Goal: Task Accomplishment & Management: Use online tool/utility

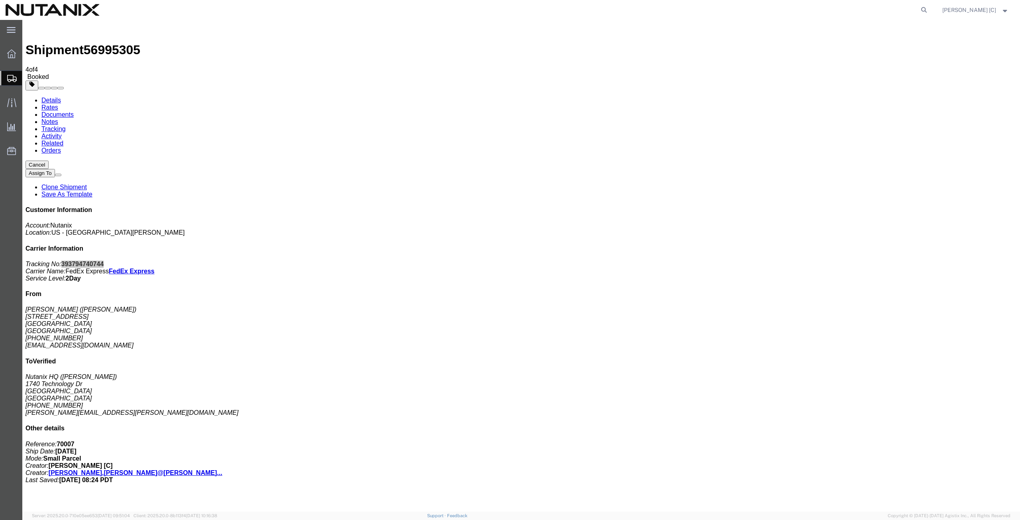
click at [0, 0] on span "Create from Template" at bounding box center [0, 0] width 0 height 0
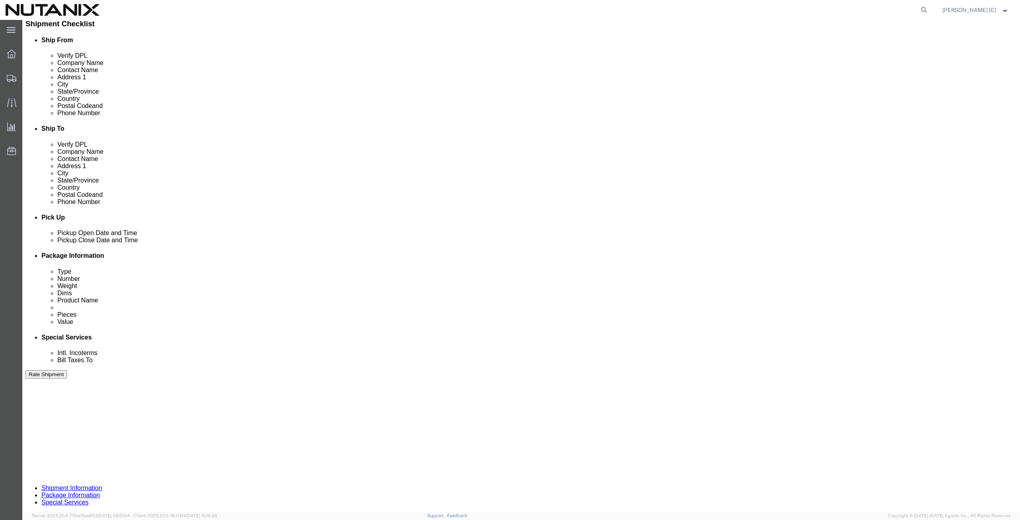
scroll to position [193, 0]
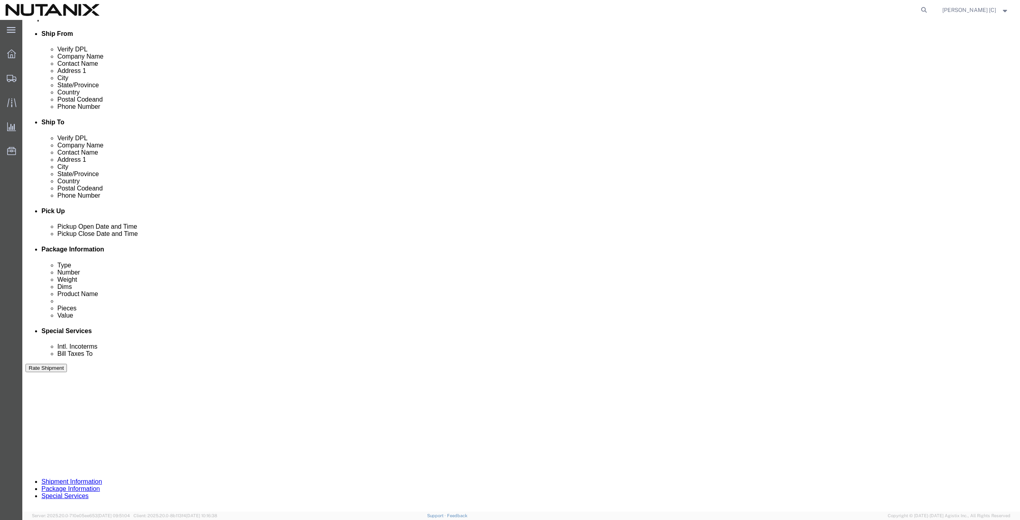
drag, startPoint x: 464, startPoint y: 297, endPoint x: 432, endPoint y: 299, distance: 32.3
click input "RD220831093"
type input "RD250930010"
click button "Continue"
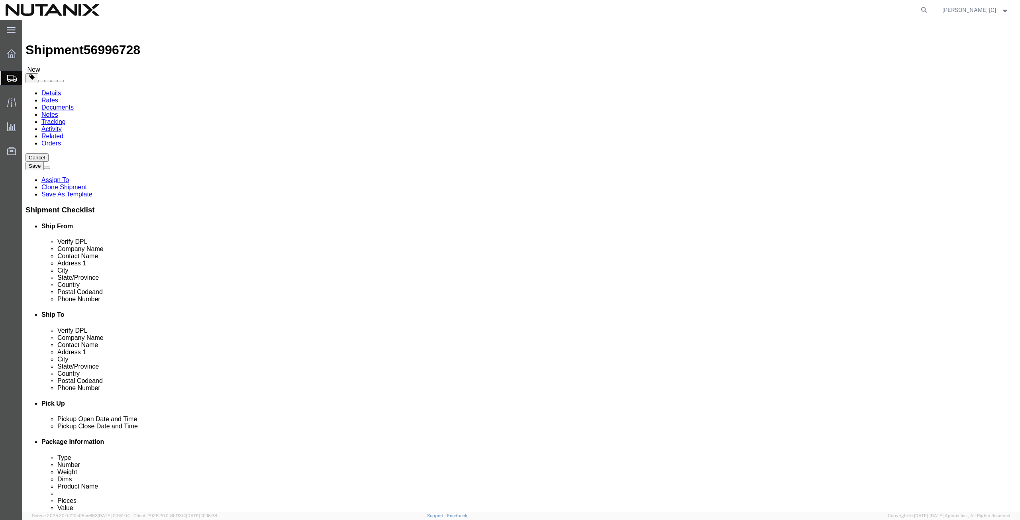
click dd "1.00 USD"
click div
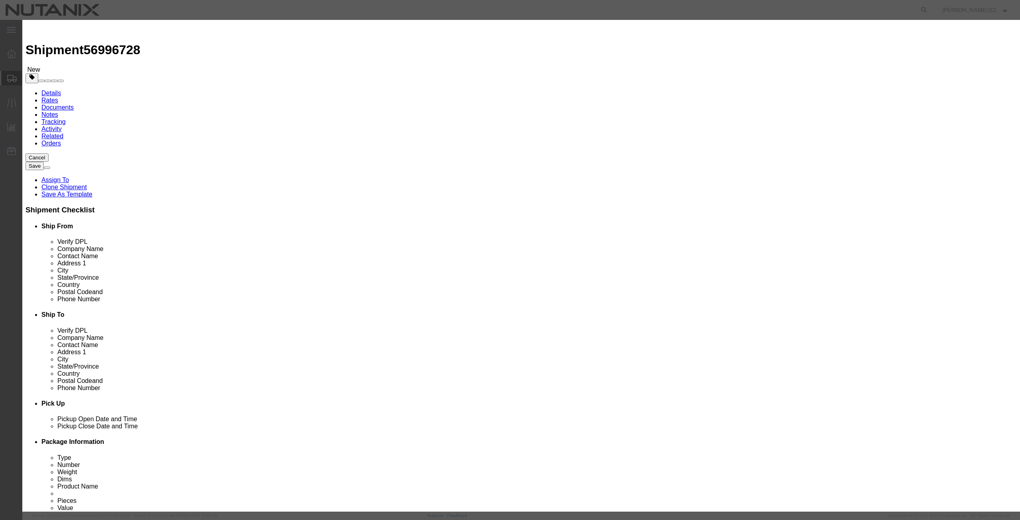
click button "Save & Close"
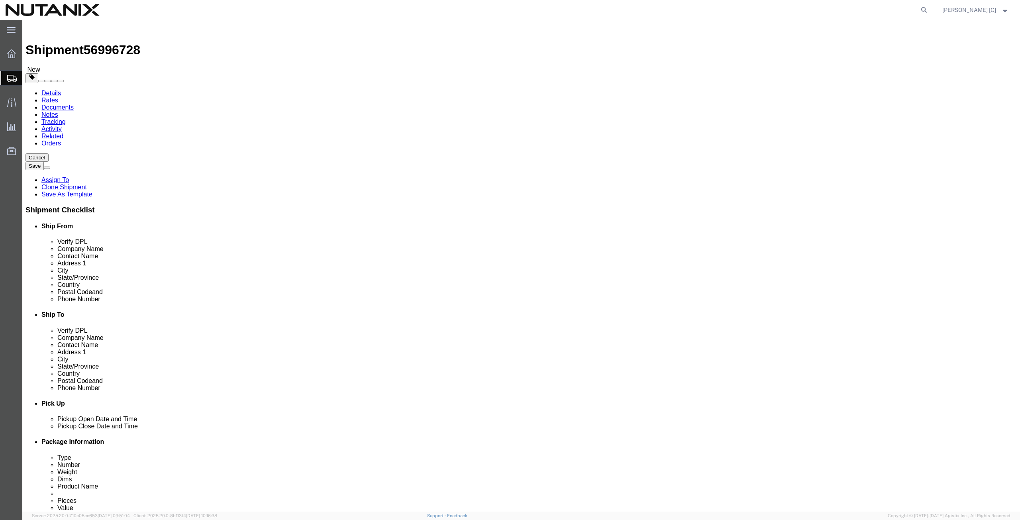
click button "Continue"
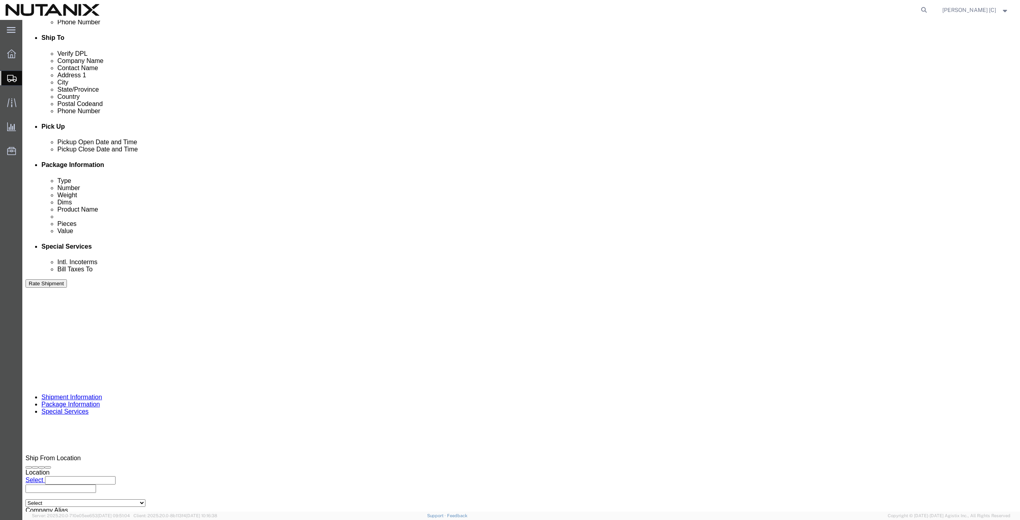
drag, startPoint x: 592, startPoint y: 378, endPoint x: 575, endPoint y: 374, distance: 16.9
click textarea "FA-3742"
type textarea "FA-4952"
click button "Rate Shipment"
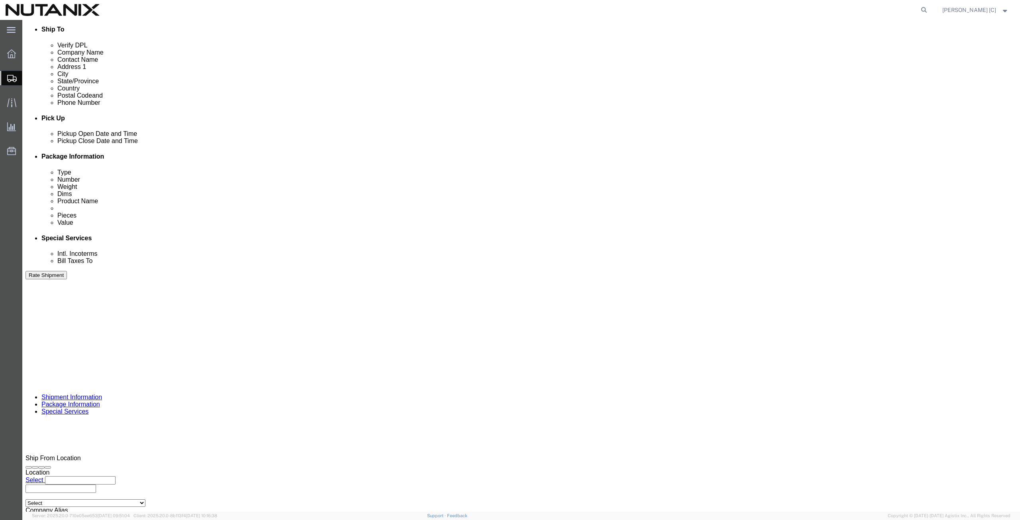
click button "Rate Shipment"
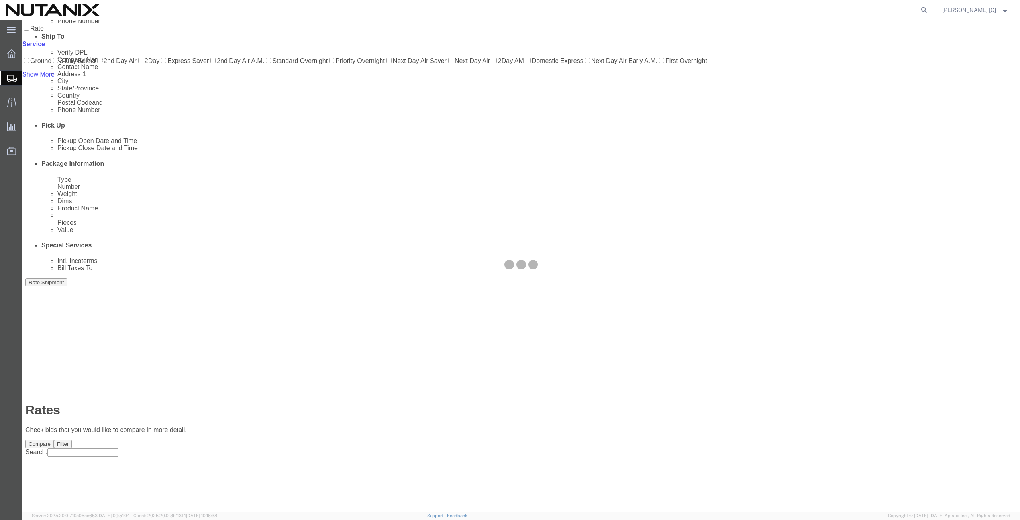
scroll to position [0, 0]
